Goal: Task Accomplishment & Management: Use online tool/utility

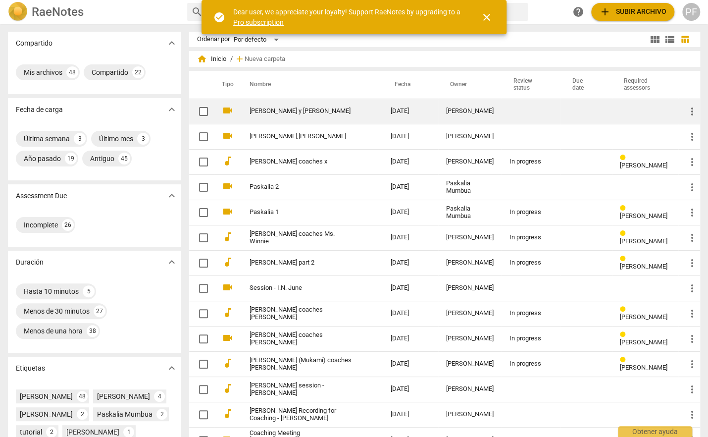
click at [272, 108] on link "[PERSON_NAME] y [PERSON_NAME]" at bounding box center [302, 110] width 105 height 7
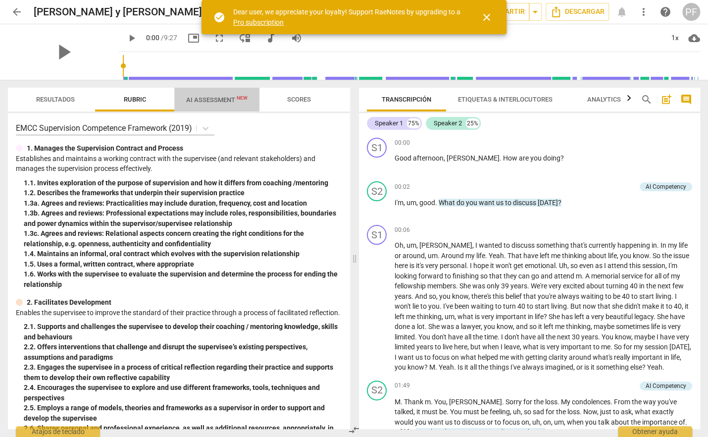
click at [214, 103] on span "AI Assessment New" at bounding box center [216, 99] width 85 height 15
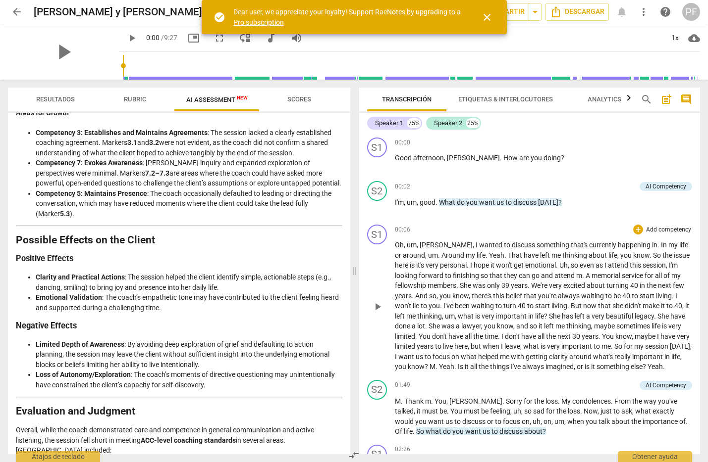
scroll to position [908, 0]
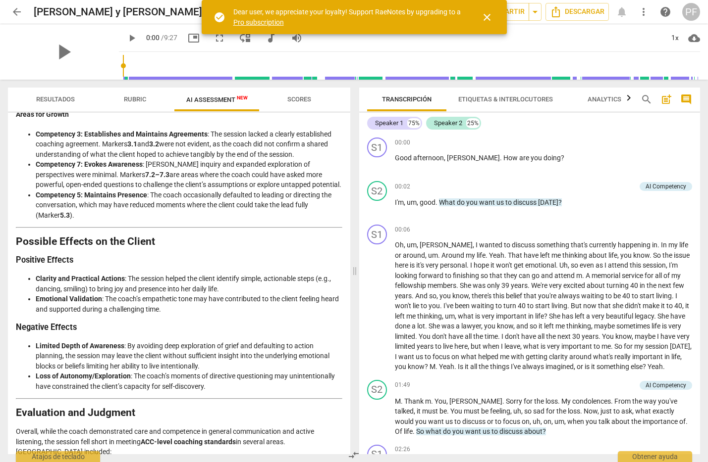
click at [15, 10] on span "arrow_back" at bounding box center [17, 12] width 12 height 12
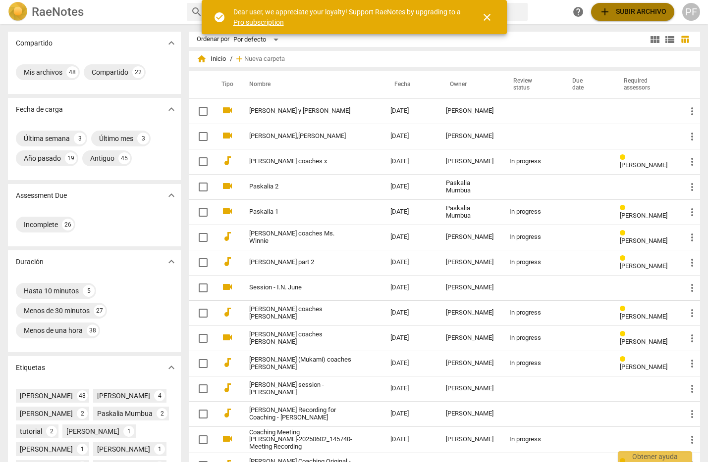
click at [639, 12] on span "add Subir archivo" at bounding box center [632, 12] width 67 height 12
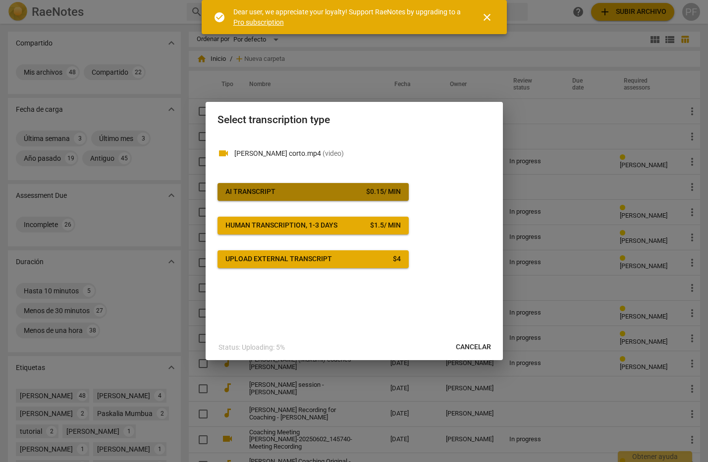
click at [370, 197] on button "AI Transcript $ 0.15 / min" at bounding box center [312, 192] width 191 height 18
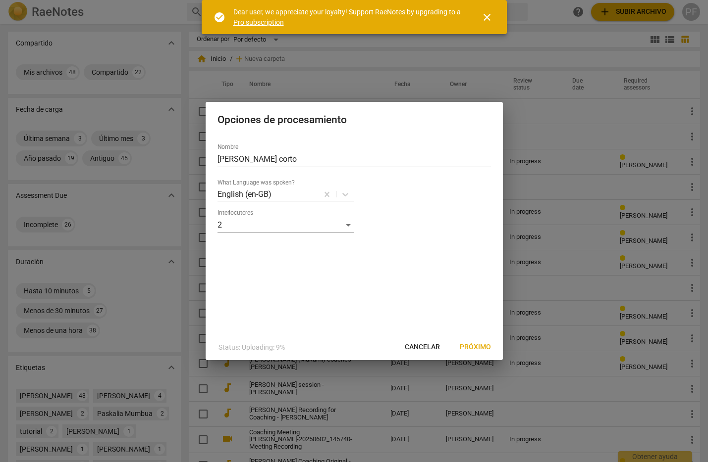
click at [475, 349] on span "Próximo" at bounding box center [474, 348] width 31 height 10
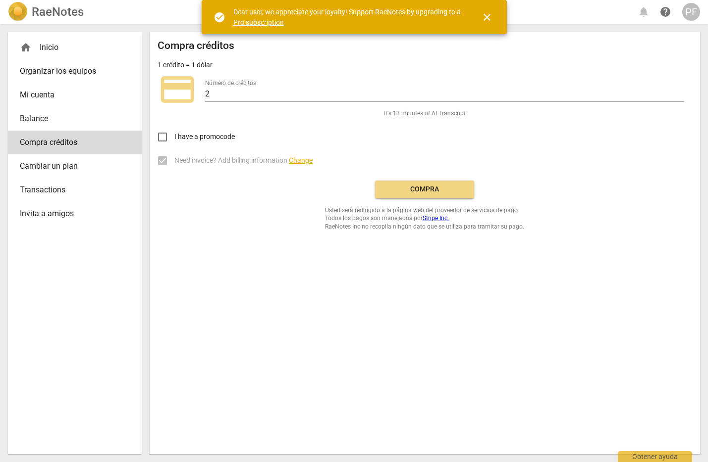
click at [438, 189] on span "Compra" at bounding box center [424, 190] width 83 height 10
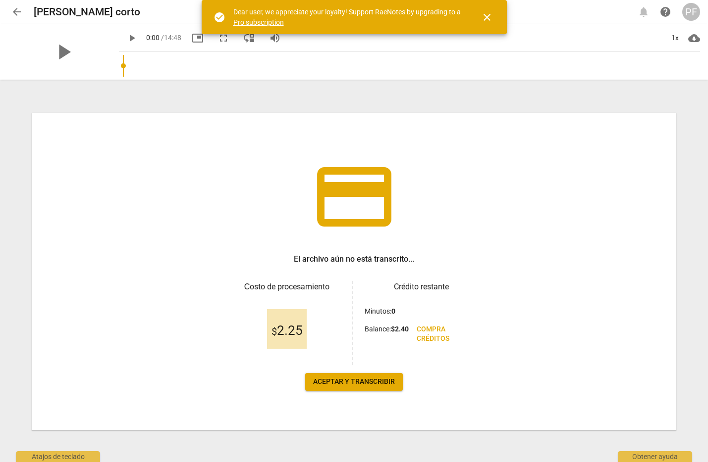
click at [354, 384] on span "Aceptar y transcribir" at bounding box center [354, 382] width 82 height 10
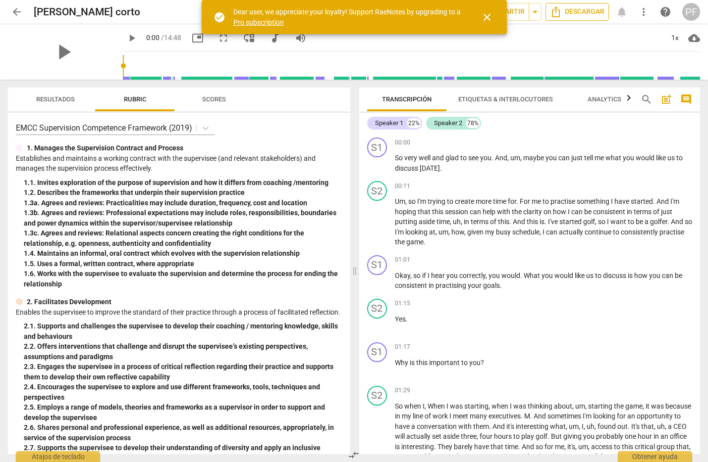
click at [586, 14] on span "Descargar" at bounding box center [577, 12] width 54 height 12
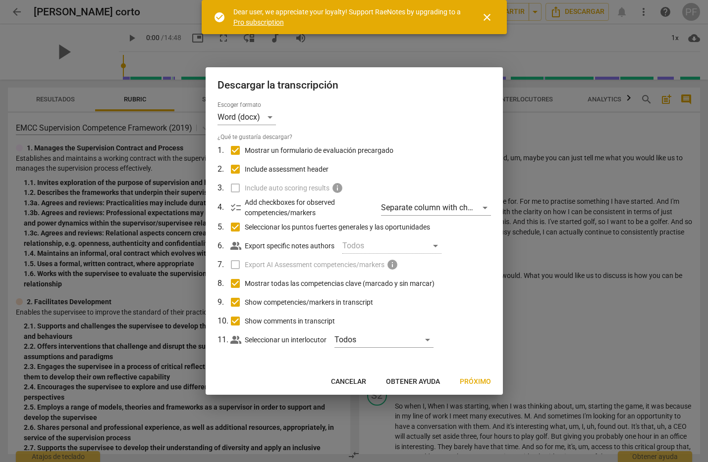
click at [583, 25] on div at bounding box center [354, 231] width 708 height 462
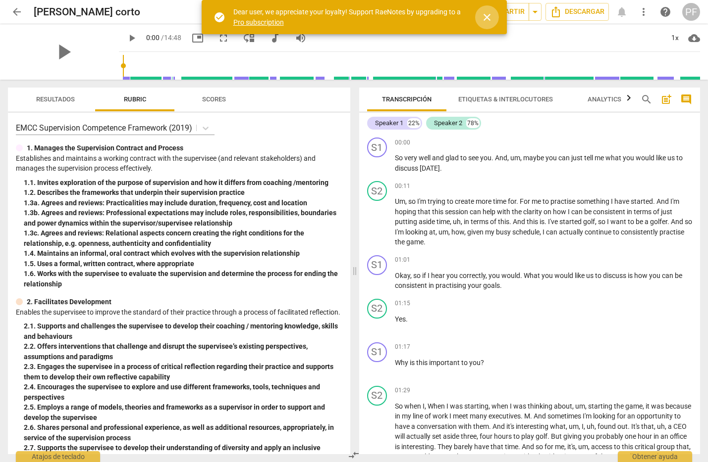
click at [489, 15] on span "close" at bounding box center [487, 17] width 12 height 12
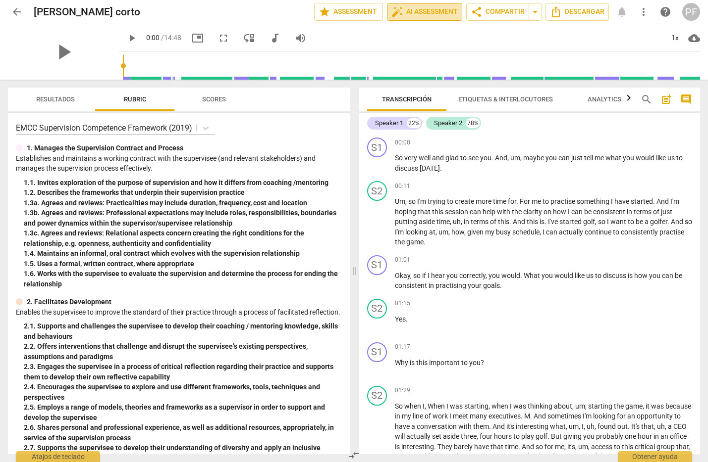
click at [435, 10] on span "auto_fix_high AI Assessment" at bounding box center [424, 12] width 66 height 12
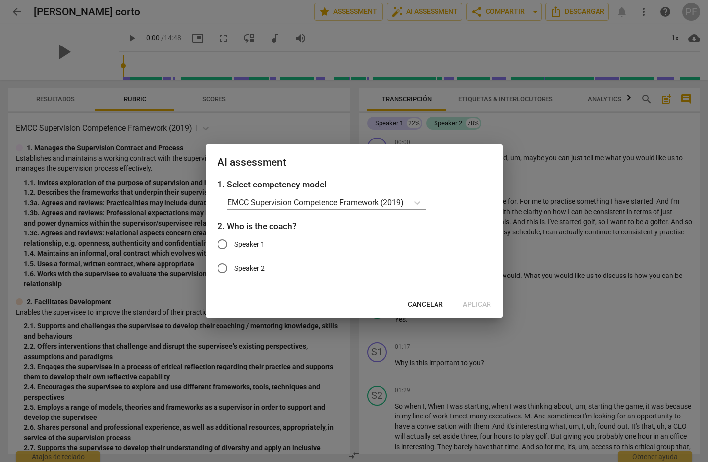
click at [433, 307] on span "Cancelar" at bounding box center [425, 305] width 35 height 10
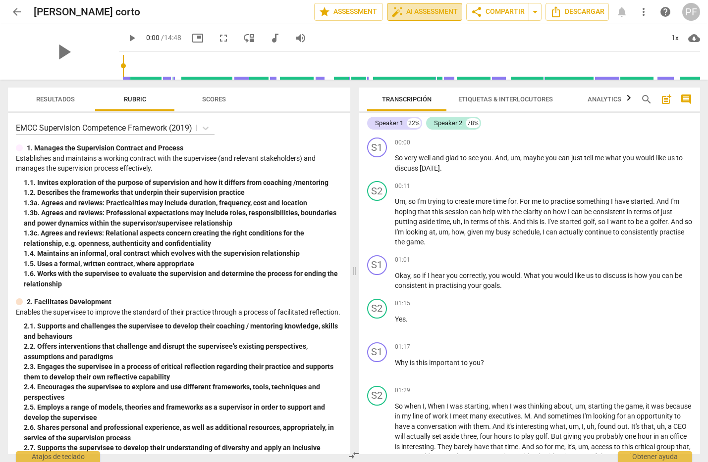
click at [423, 12] on span "auto_fix_high AI Assessment" at bounding box center [424, 12] width 66 height 12
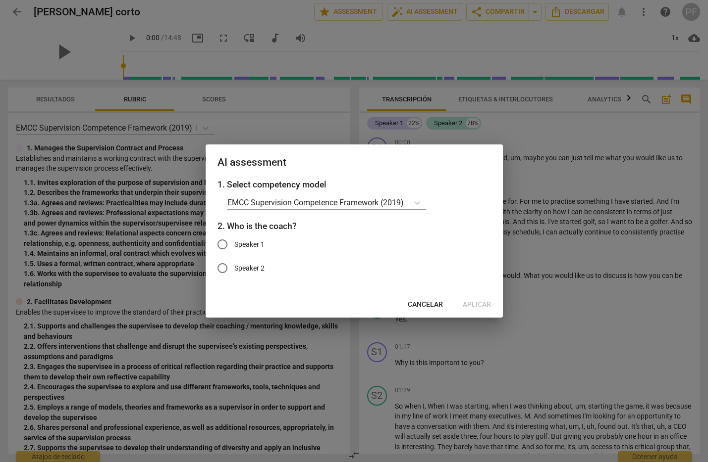
click at [259, 254] on label "Speaker 1" at bounding box center [346, 245] width 272 height 24
click at [234, 254] on input "Speaker 1" at bounding box center [222, 245] width 24 height 24
radio input "true"
click at [473, 306] on span "Aplicar" at bounding box center [476, 305] width 28 height 10
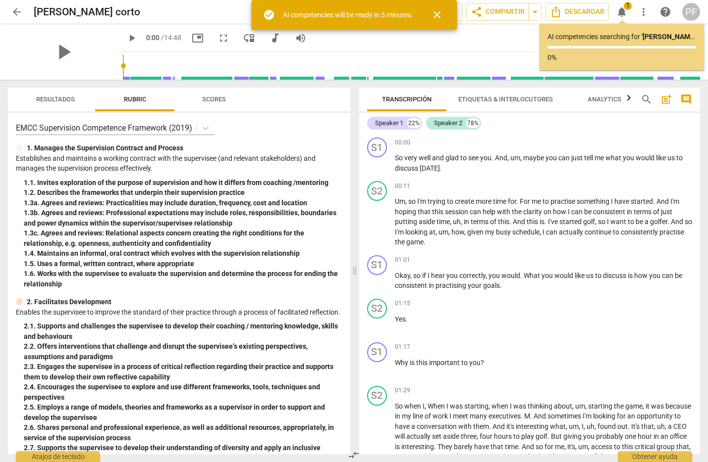
click at [442, 10] on span "close" at bounding box center [437, 15] width 12 height 12
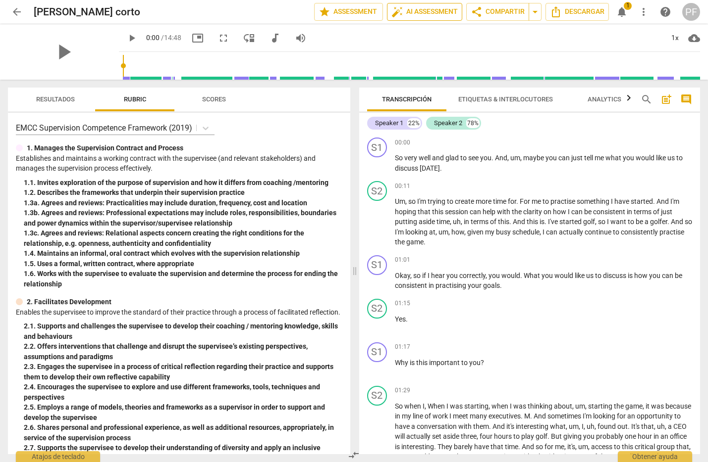
click at [431, 12] on span "auto_fix_high AI Assessment" at bounding box center [424, 12] width 66 height 12
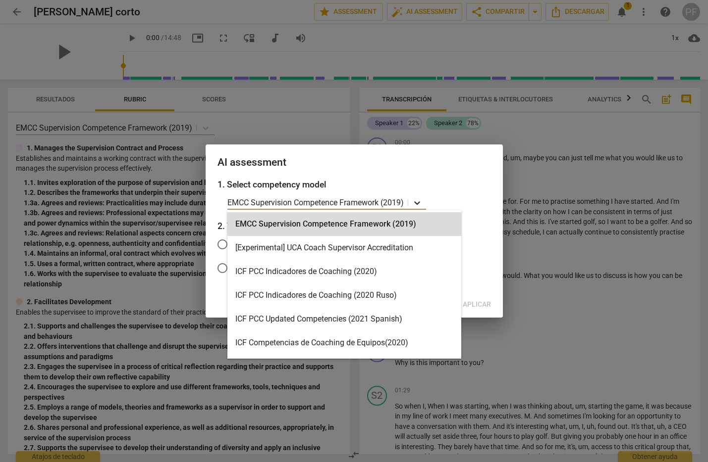
click at [418, 201] on icon at bounding box center [417, 203] width 10 height 10
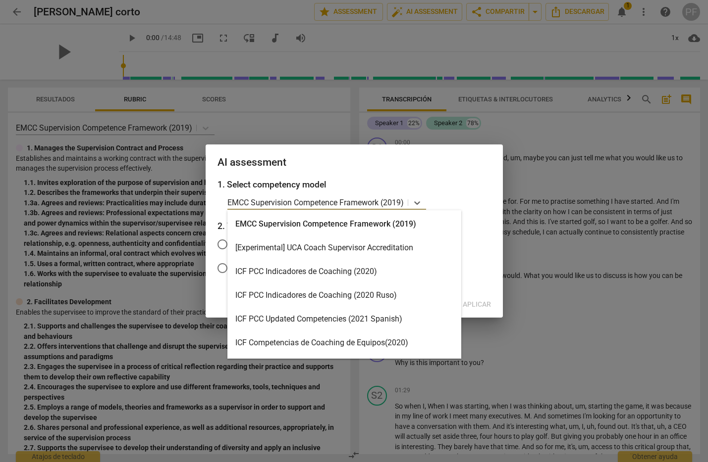
scroll to position [236, 0]
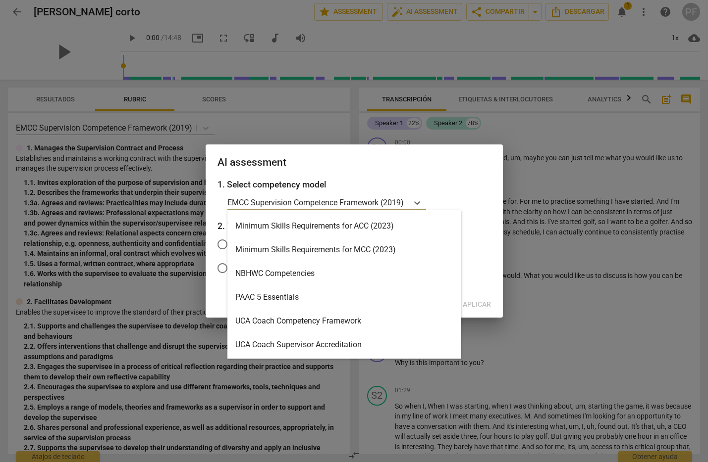
click at [388, 225] on div "Minimum Skills Requirements for ACC (2023)" at bounding box center [344, 226] width 234 height 24
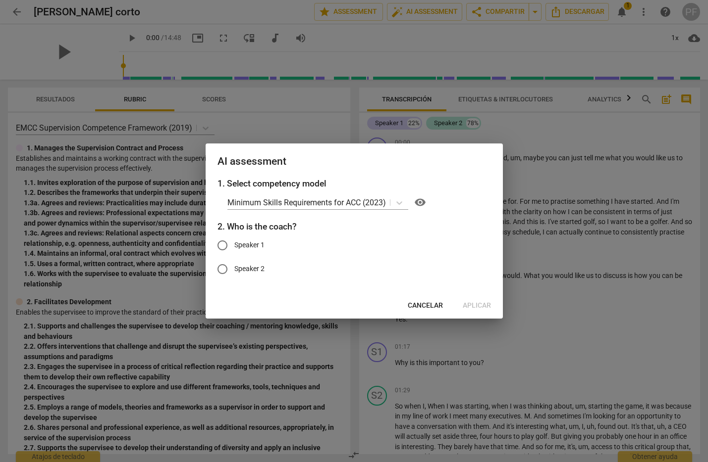
click at [256, 243] on span "Speaker 1" at bounding box center [249, 245] width 30 height 10
click at [234, 243] on input "Speaker 1" at bounding box center [222, 246] width 24 height 24
radio input "true"
click at [484, 304] on span "Aplicar" at bounding box center [476, 306] width 28 height 10
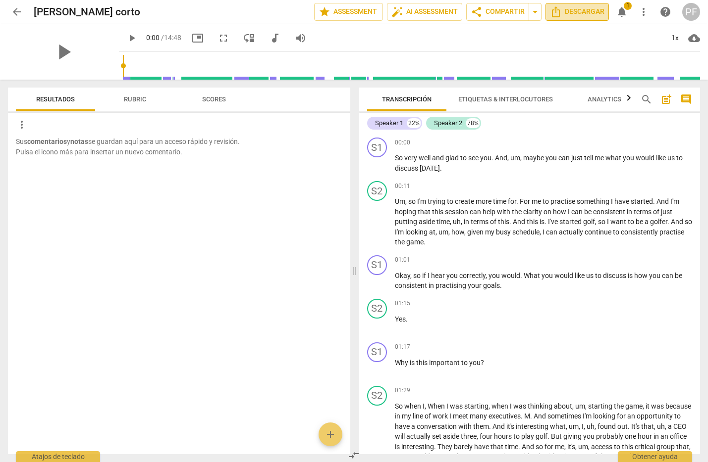
click at [584, 8] on span "Descargar" at bounding box center [577, 12] width 54 height 12
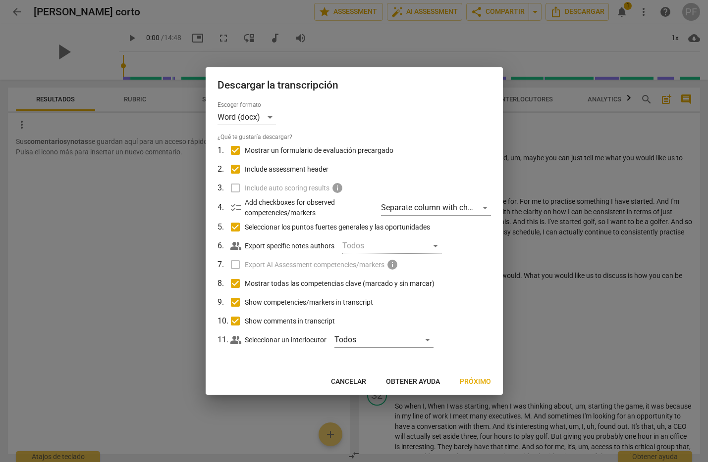
click at [476, 378] on span "Próximo" at bounding box center [474, 382] width 31 height 10
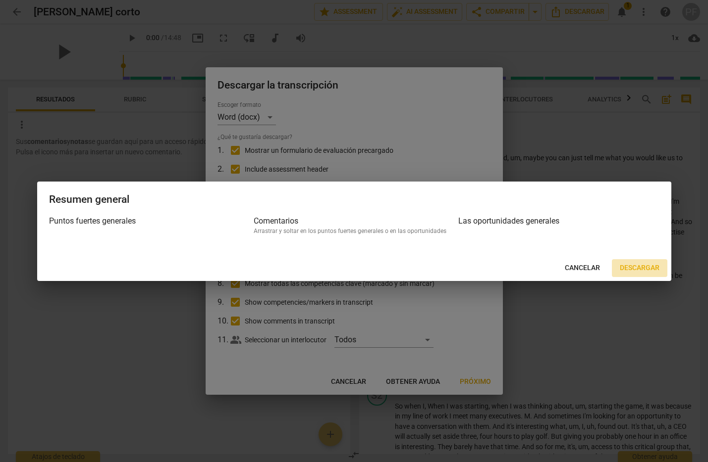
click at [647, 272] on span "Descargar" at bounding box center [639, 268] width 40 height 10
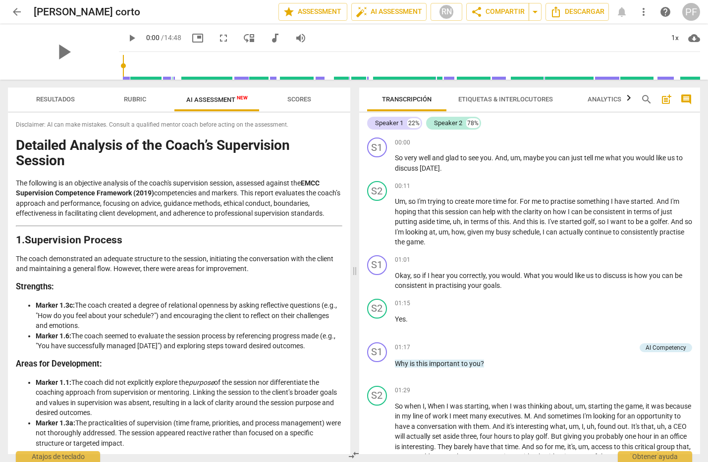
click at [517, 100] on span "Etiquetas & Interlocutores" at bounding box center [505, 99] width 95 height 7
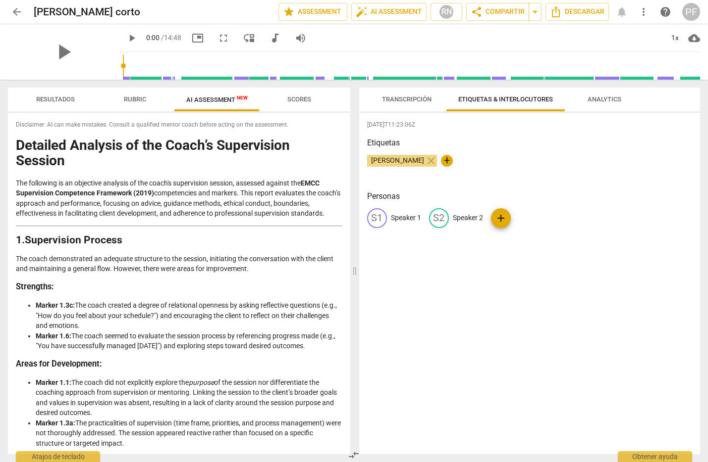
click at [380, 221] on div "S1" at bounding box center [377, 218] width 20 height 20
type input "Coach"
click at [542, 218] on div "edit Coach delete S2 Speaker 2 add" at bounding box center [529, 222] width 325 height 28
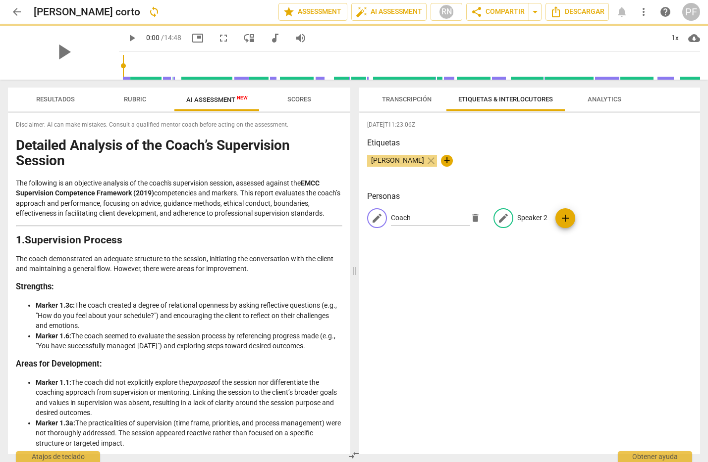
click at [534, 219] on p "Speaker 2" at bounding box center [532, 218] width 30 height 10
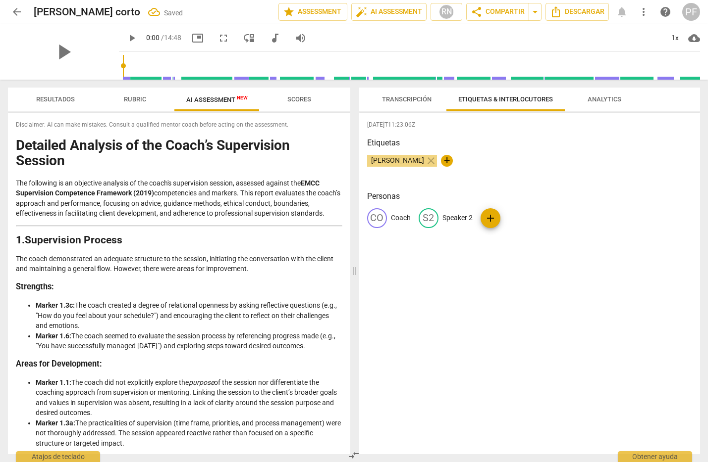
click at [539, 219] on div "CO Coach S2 Speaker 2 add" at bounding box center [529, 222] width 325 height 28
click at [408, 102] on span "Transcripción" at bounding box center [407, 99] width 50 height 7
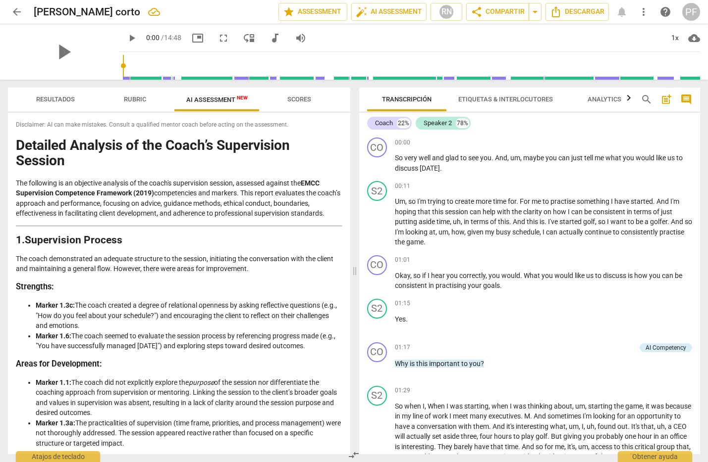
click at [469, 103] on span "Etiquetas & Interlocutores" at bounding box center [505, 99] width 118 height 13
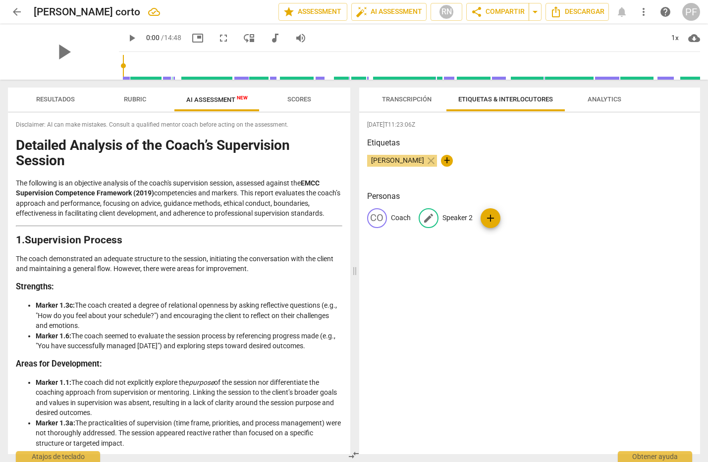
click at [459, 216] on p "Speaker 2" at bounding box center [457, 218] width 30 height 10
type input "Ci"
click at [451, 221] on div "CO Coach CI Ci add" at bounding box center [529, 222] width 325 height 28
click at [444, 218] on p "Ci" at bounding box center [445, 218] width 6 height 10
type input "Client"
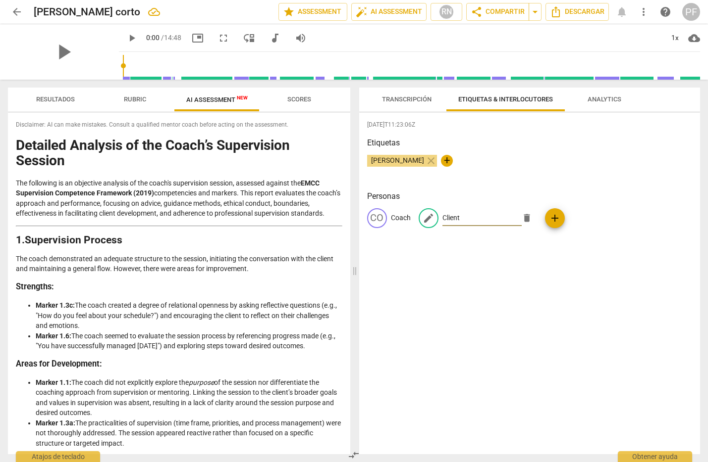
click at [507, 263] on div "[DATE]T11:23:06Z Etiquetas [PERSON_NAME] close + Personas CO Coach edit Client …" at bounding box center [529, 284] width 341 height 342
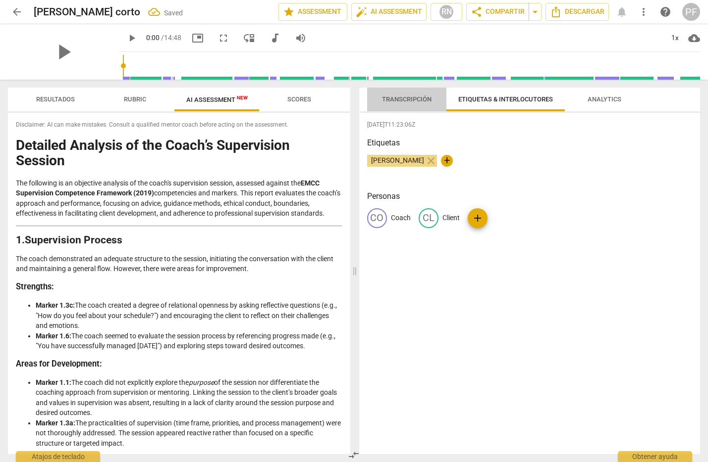
click at [426, 104] on span "Transcripción" at bounding box center [406, 99] width 73 height 13
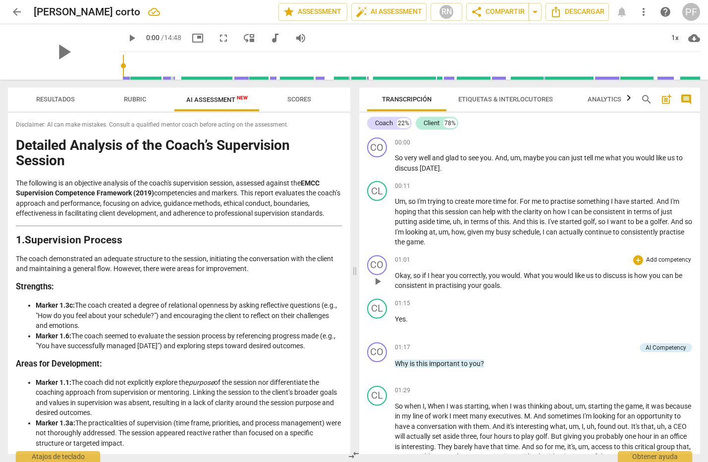
scroll to position [380, 0]
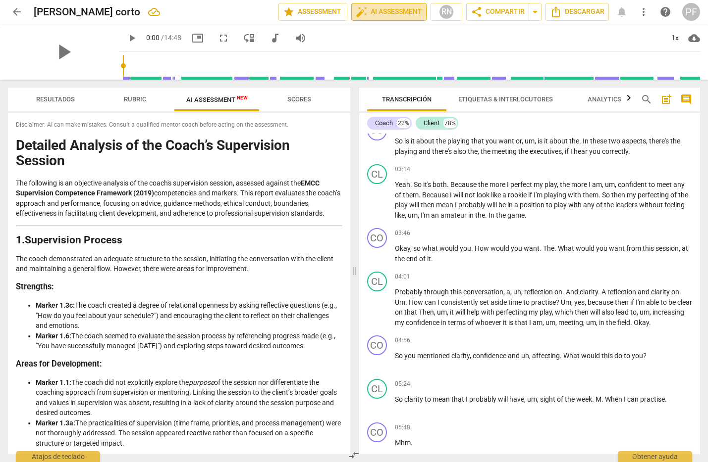
click at [404, 13] on span "auto_fix_high AI Assessment" at bounding box center [389, 12] width 66 height 12
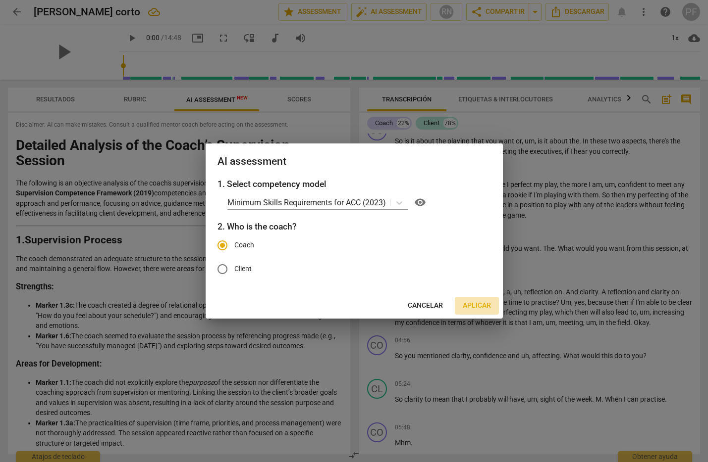
click at [472, 304] on span "Aplicar" at bounding box center [476, 306] width 28 height 10
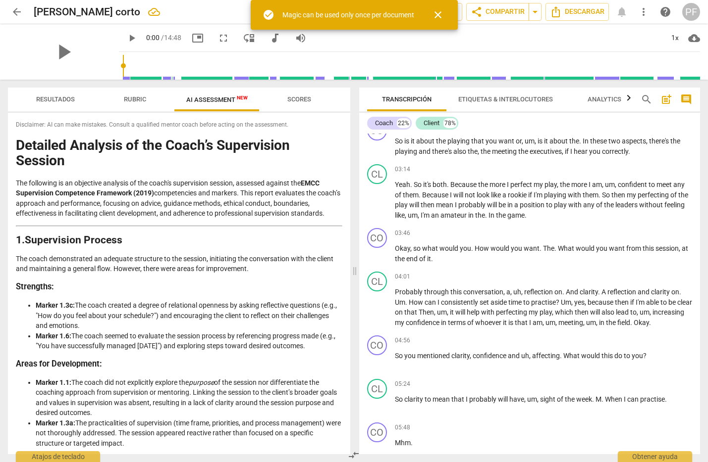
click at [442, 13] on span "close" at bounding box center [438, 15] width 12 height 12
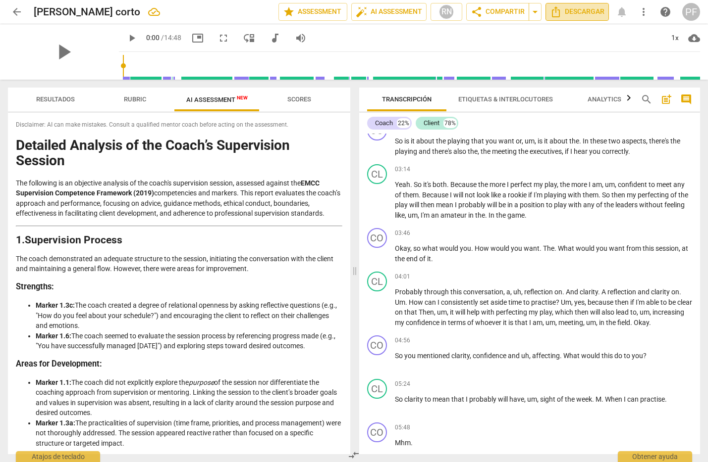
click at [582, 12] on span "Descargar" at bounding box center [577, 12] width 54 height 12
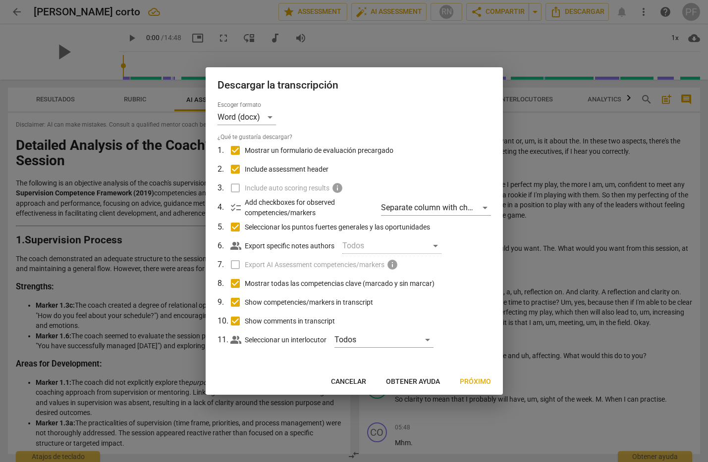
click at [473, 381] on span "Próximo" at bounding box center [474, 382] width 31 height 10
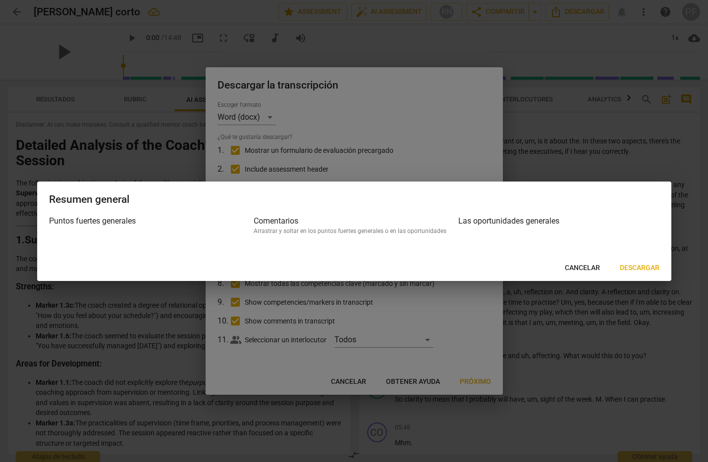
click at [628, 266] on span "Descargar" at bounding box center [639, 268] width 40 height 10
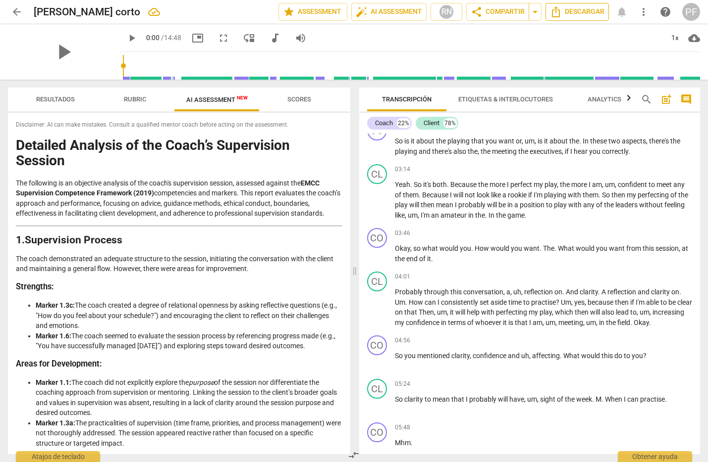
click at [581, 13] on span "Descargar" at bounding box center [577, 12] width 54 height 12
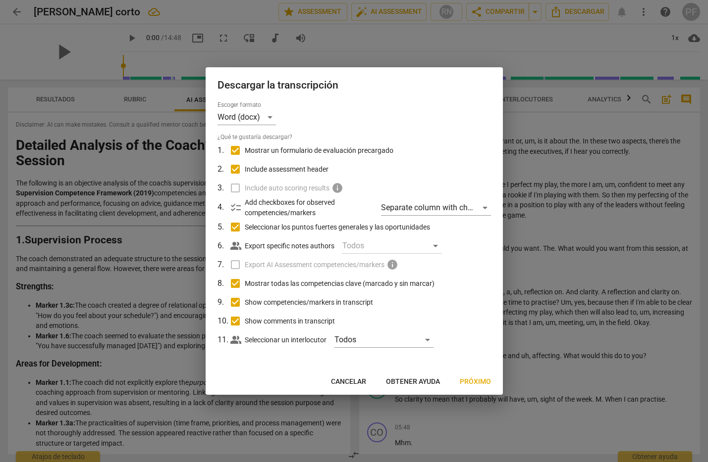
click at [481, 383] on span "Próximo" at bounding box center [474, 382] width 31 height 10
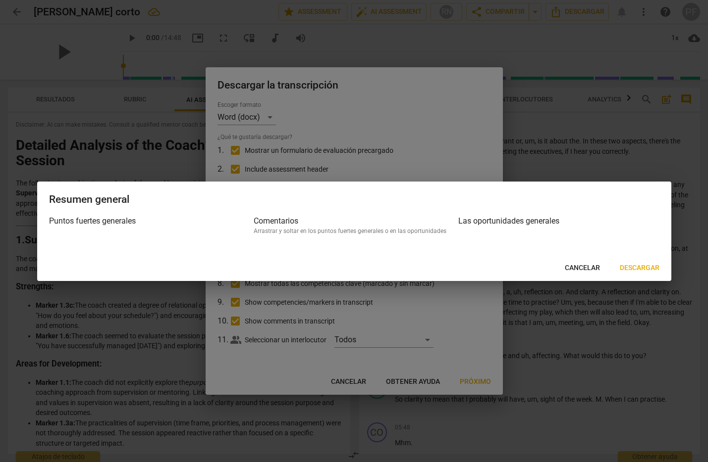
click at [647, 269] on span "Descargar" at bounding box center [639, 268] width 40 height 10
